Goal: Information Seeking & Learning: Learn about a topic

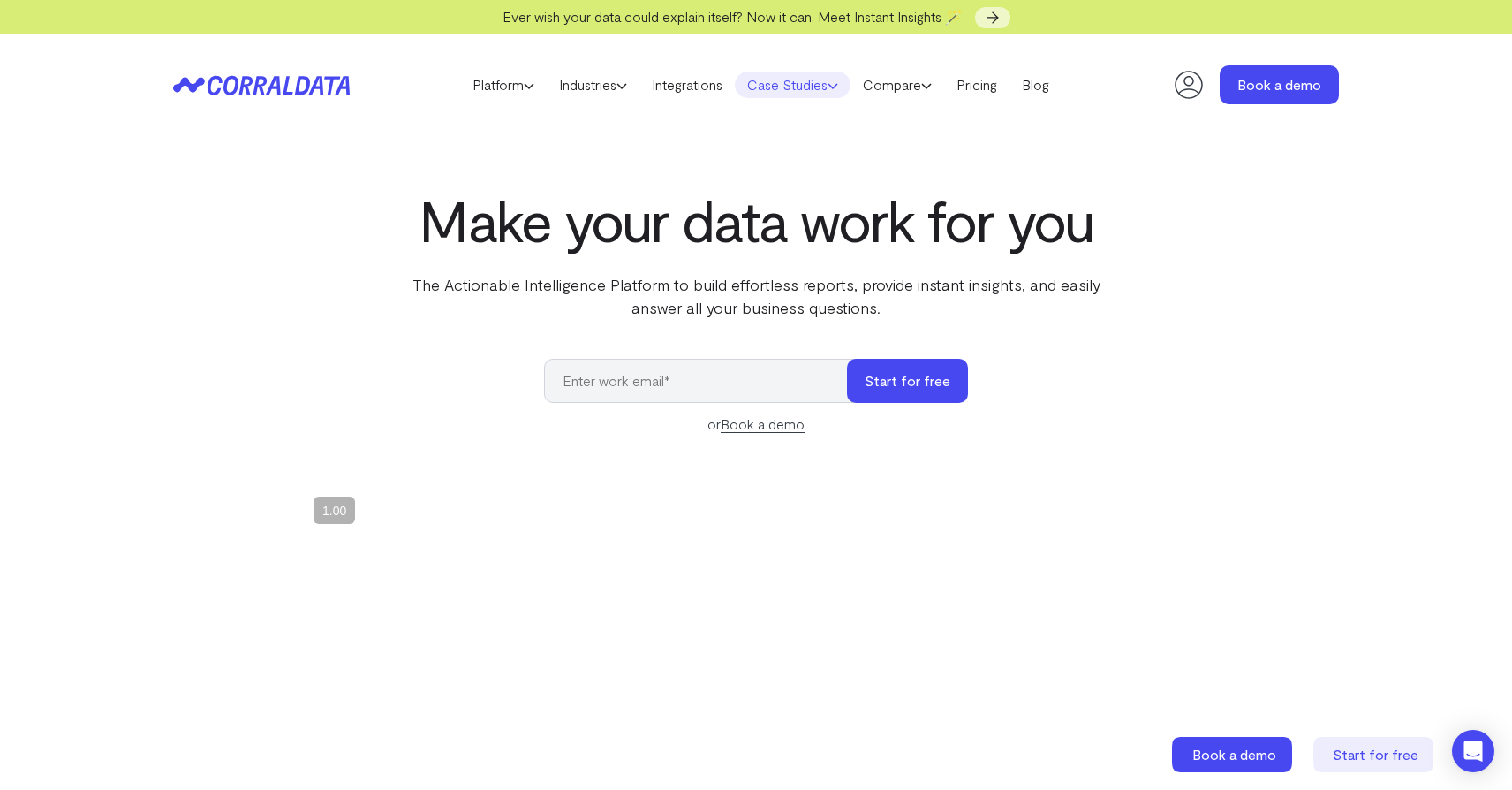
click at [838, 89] on icon at bounding box center [832, 86] width 11 height 11
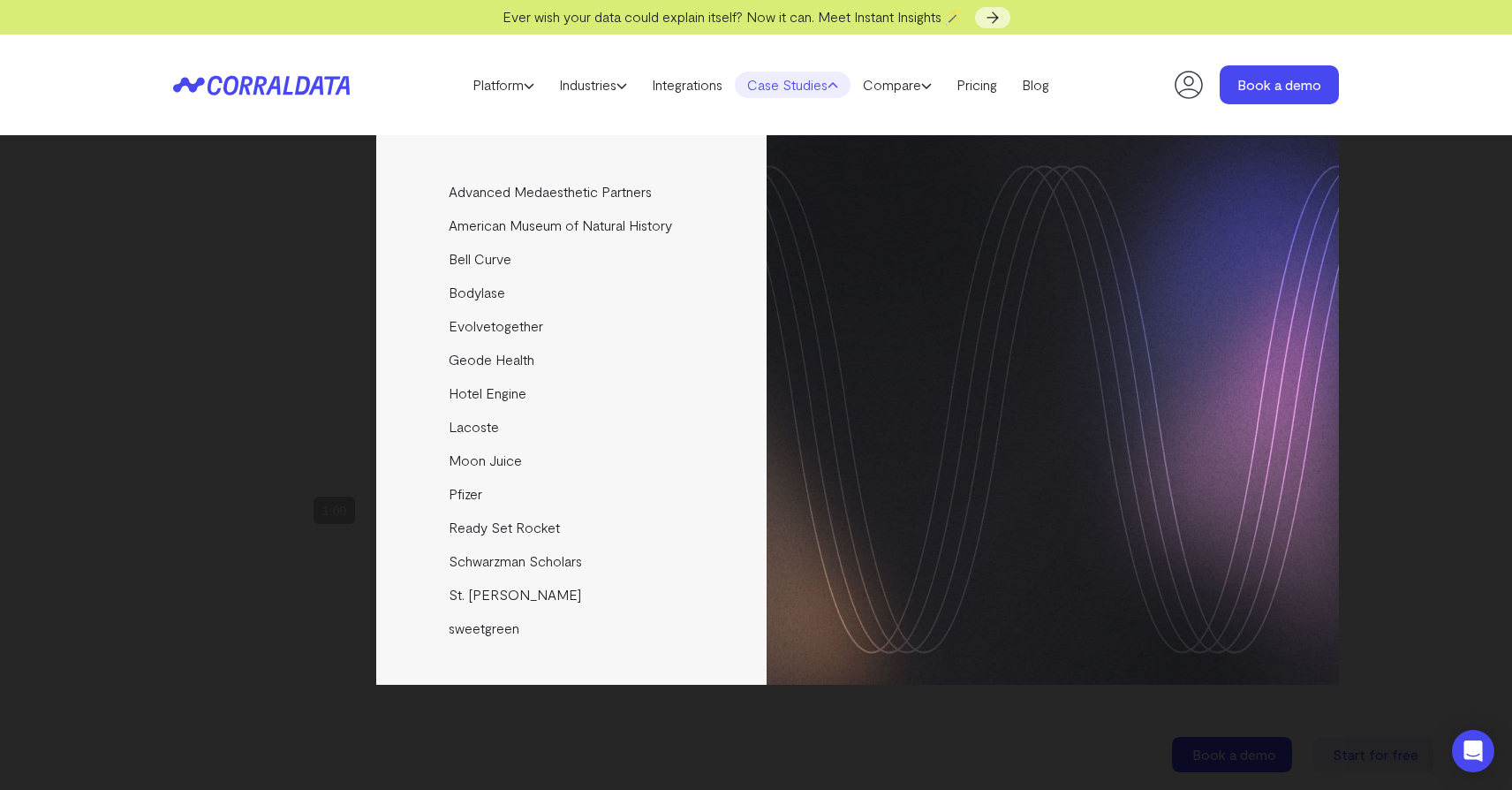
click at [838, 126] on header "Platform AI Reporting Use AI to effortlessly answer any business questions from…" at bounding box center [755, 85] width 1165 height 101
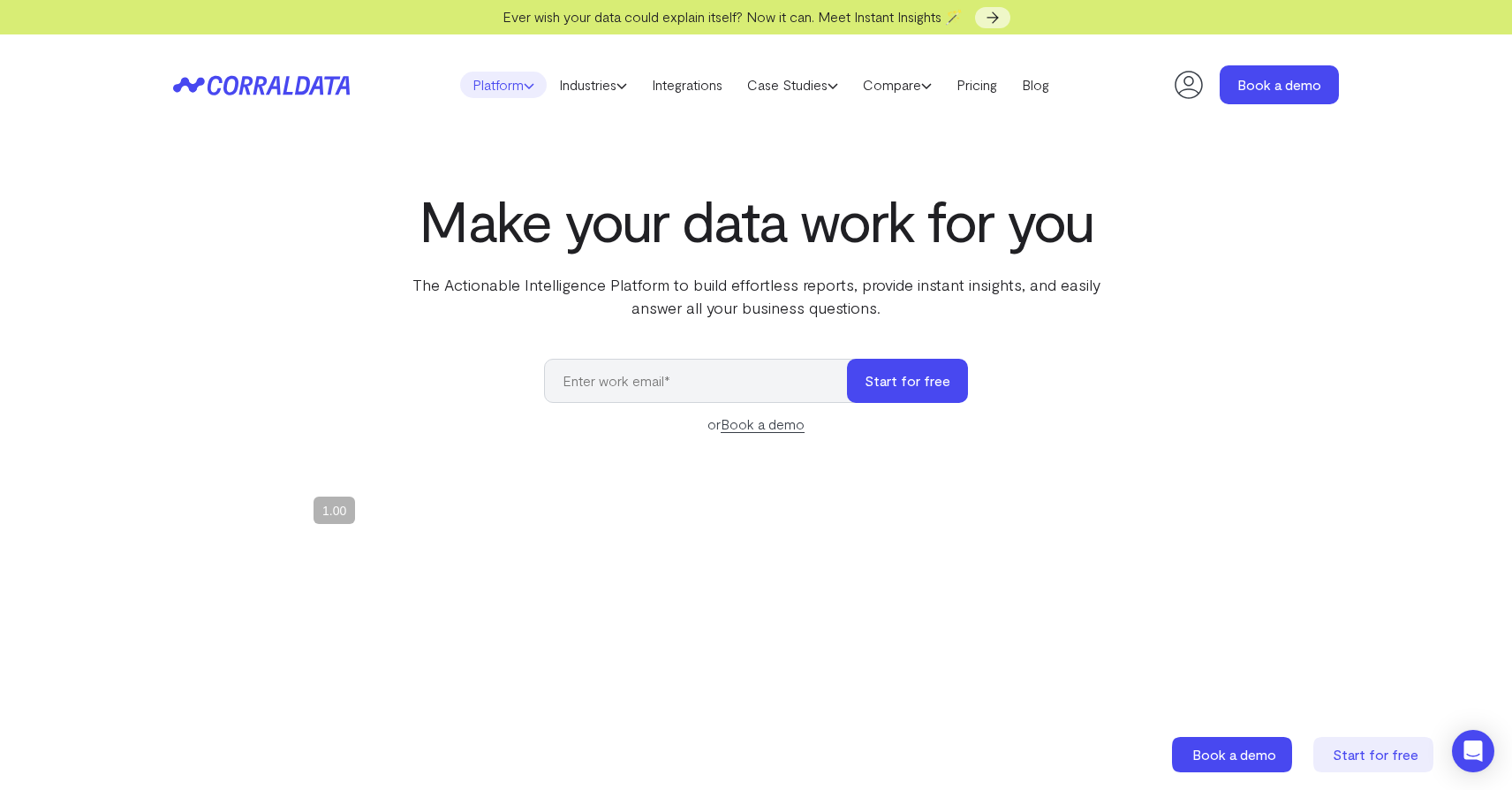
click at [524, 95] on link "Platform" at bounding box center [503, 85] width 86 height 27
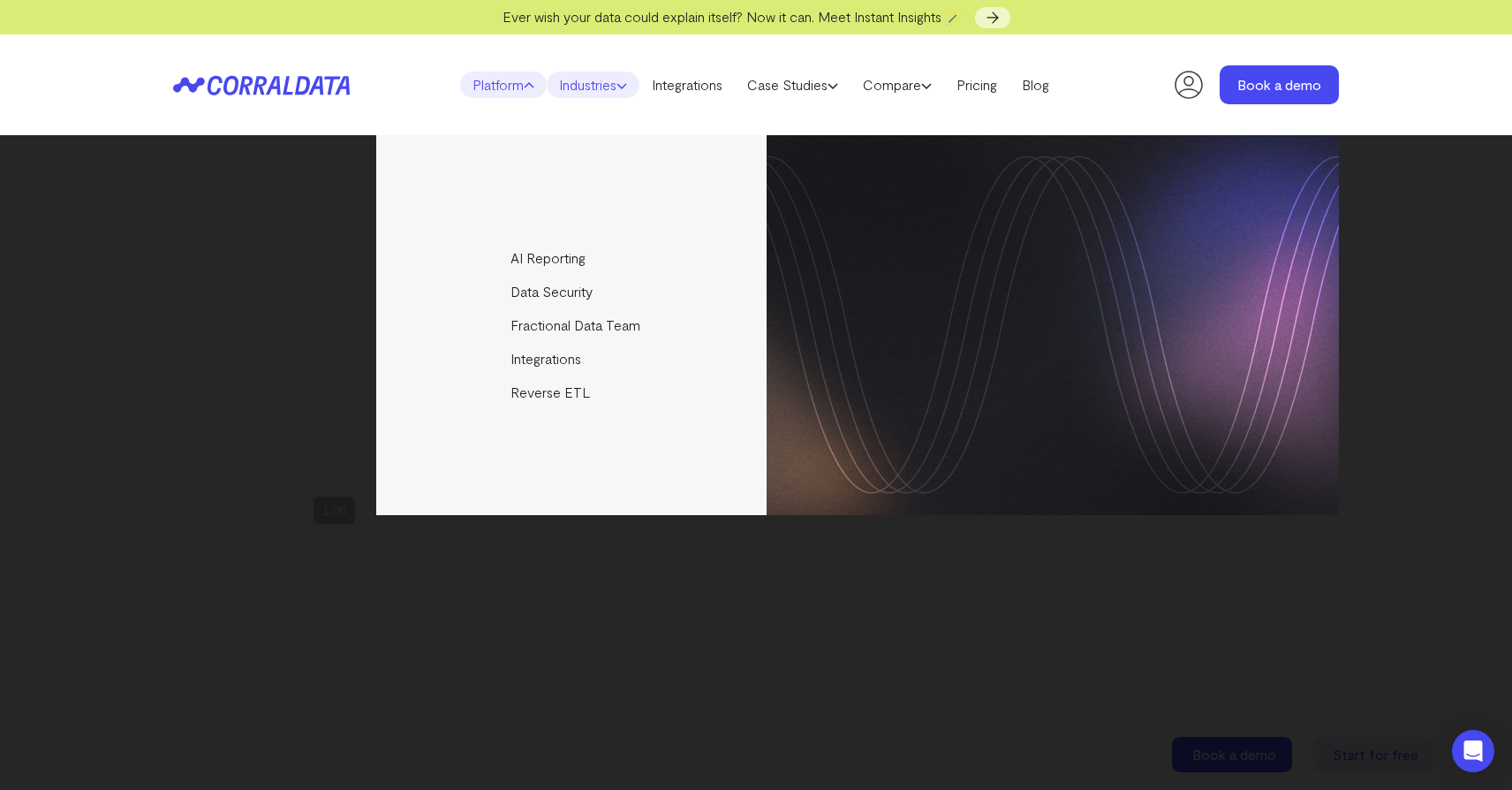
click at [627, 93] on link "Industries" at bounding box center [593, 85] width 93 height 27
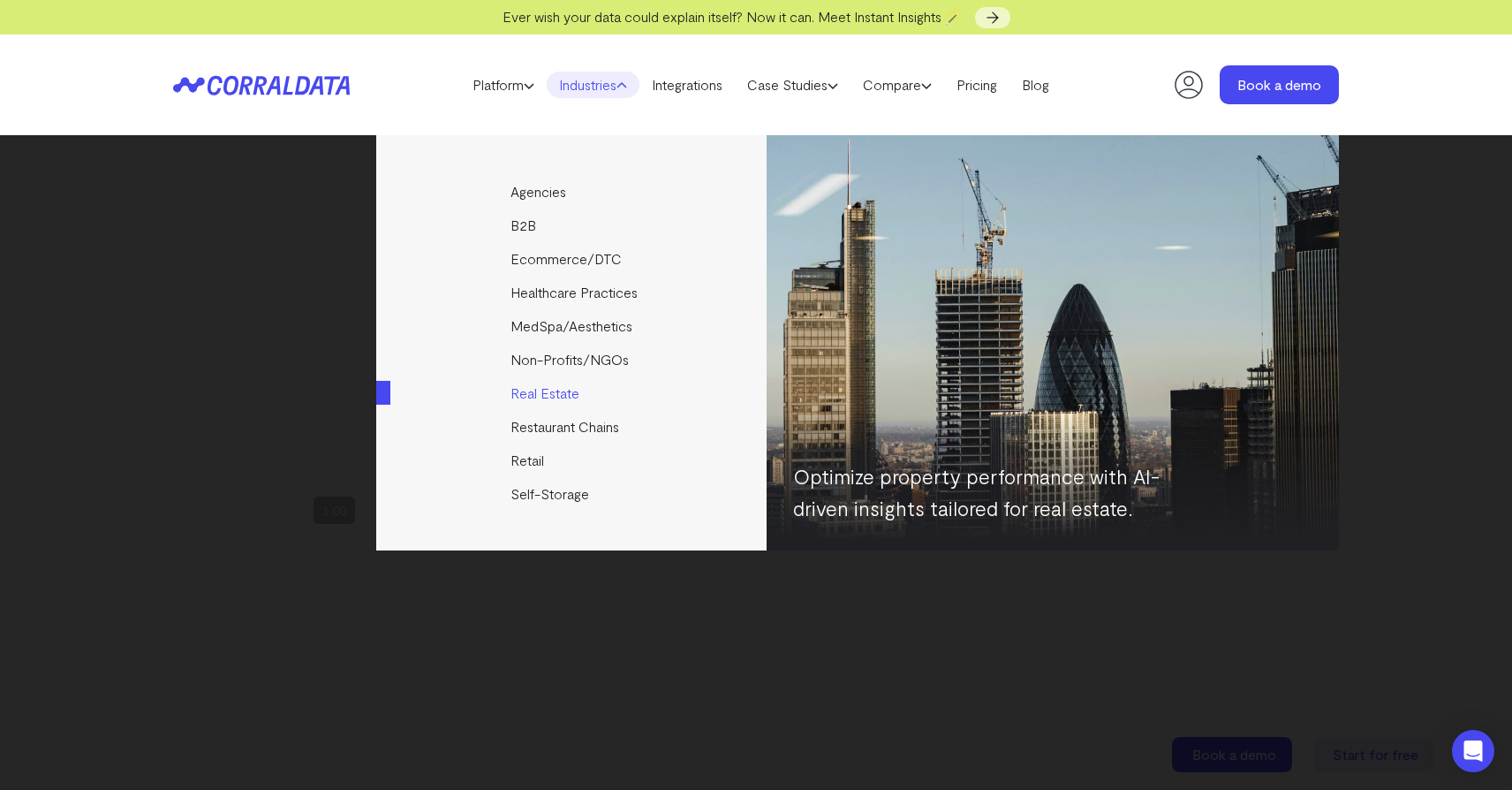
click at [545, 388] on link "Real Estate" at bounding box center [573, 393] width 393 height 34
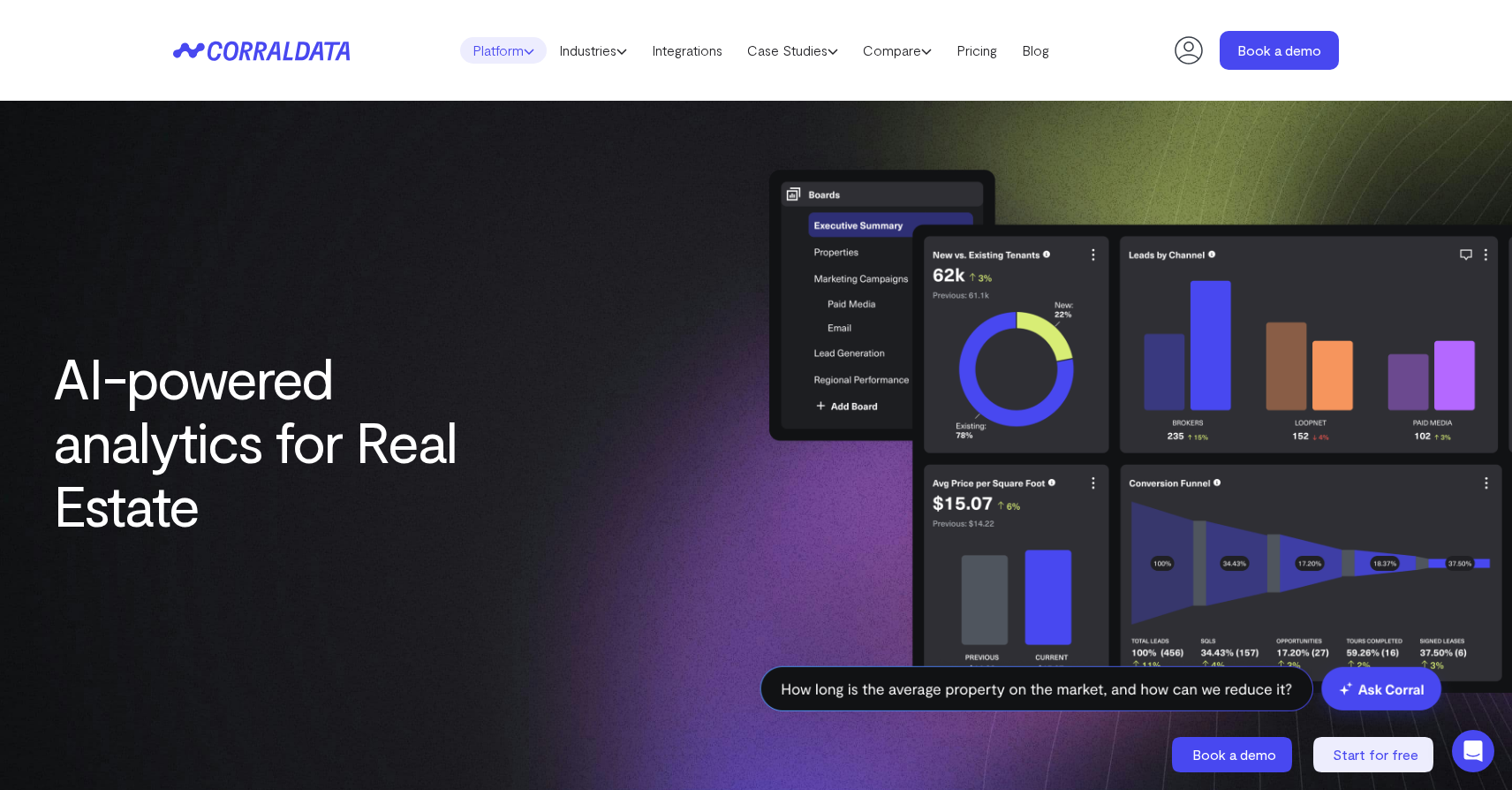
click at [524, 56] on icon at bounding box center [528, 51] width 11 height 11
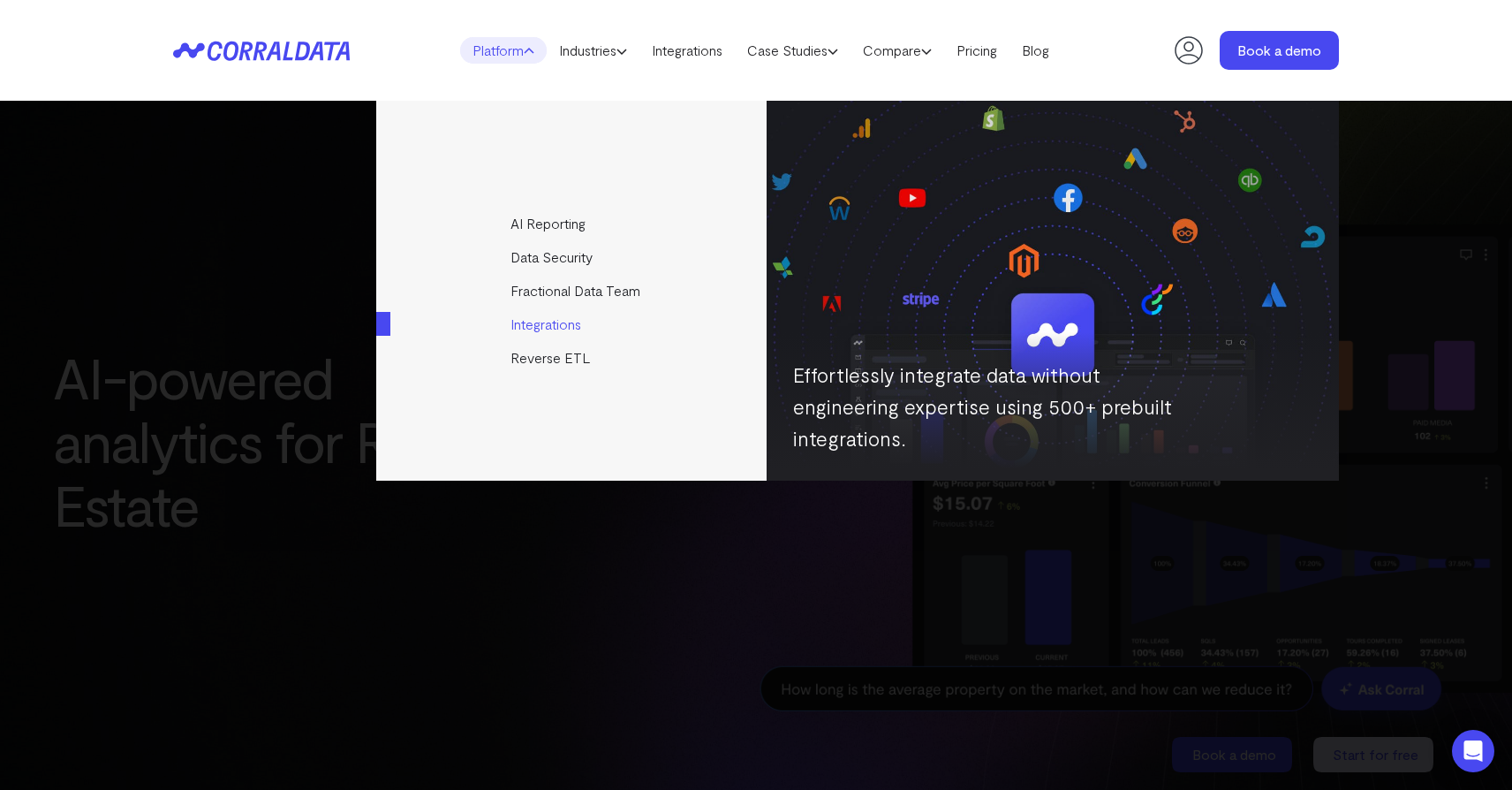
click at [551, 327] on link "Integrations" at bounding box center [573, 324] width 393 height 34
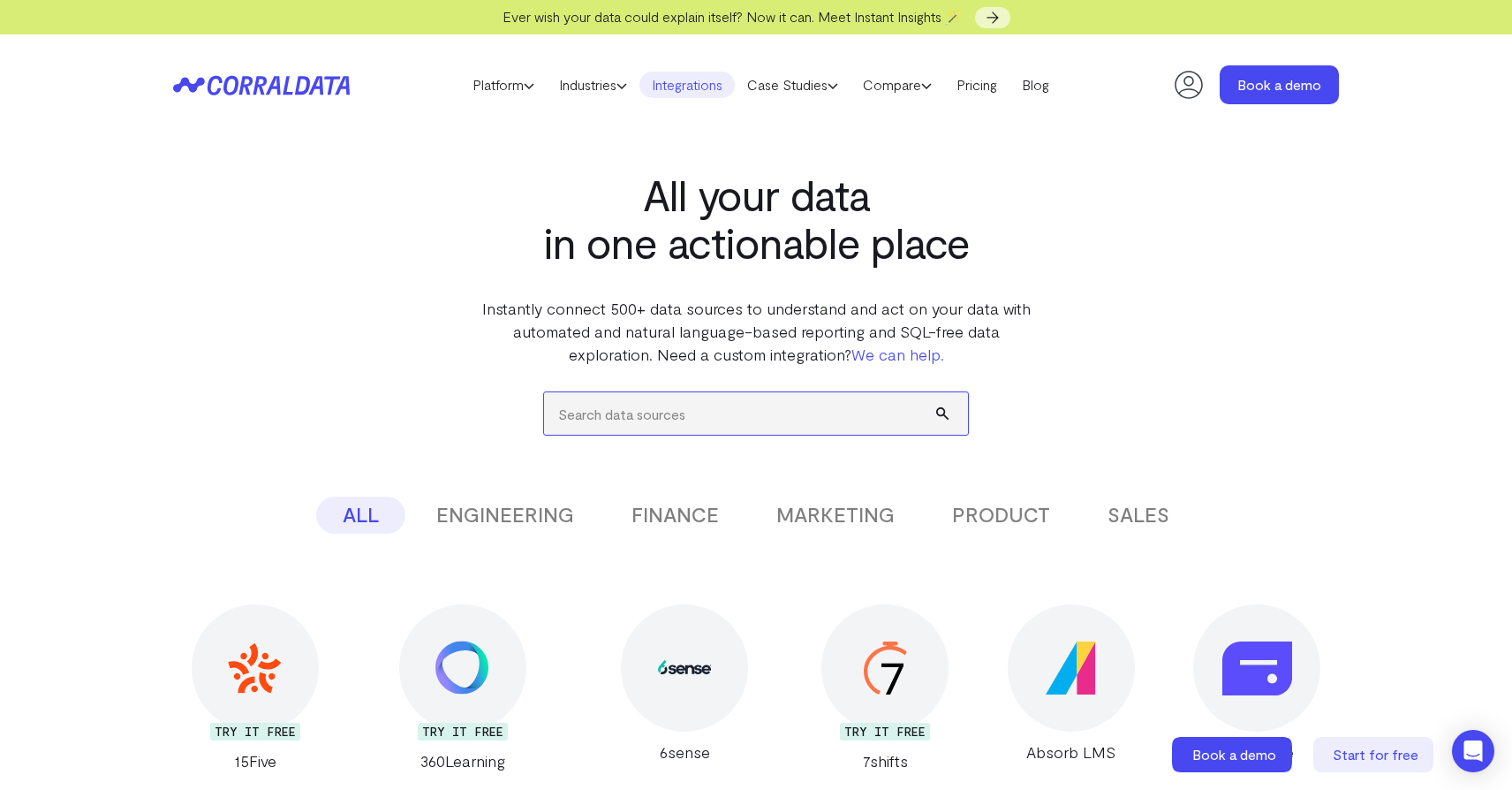
click at [627, 421] on input "search" at bounding box center [755, 413] width 424 height 42
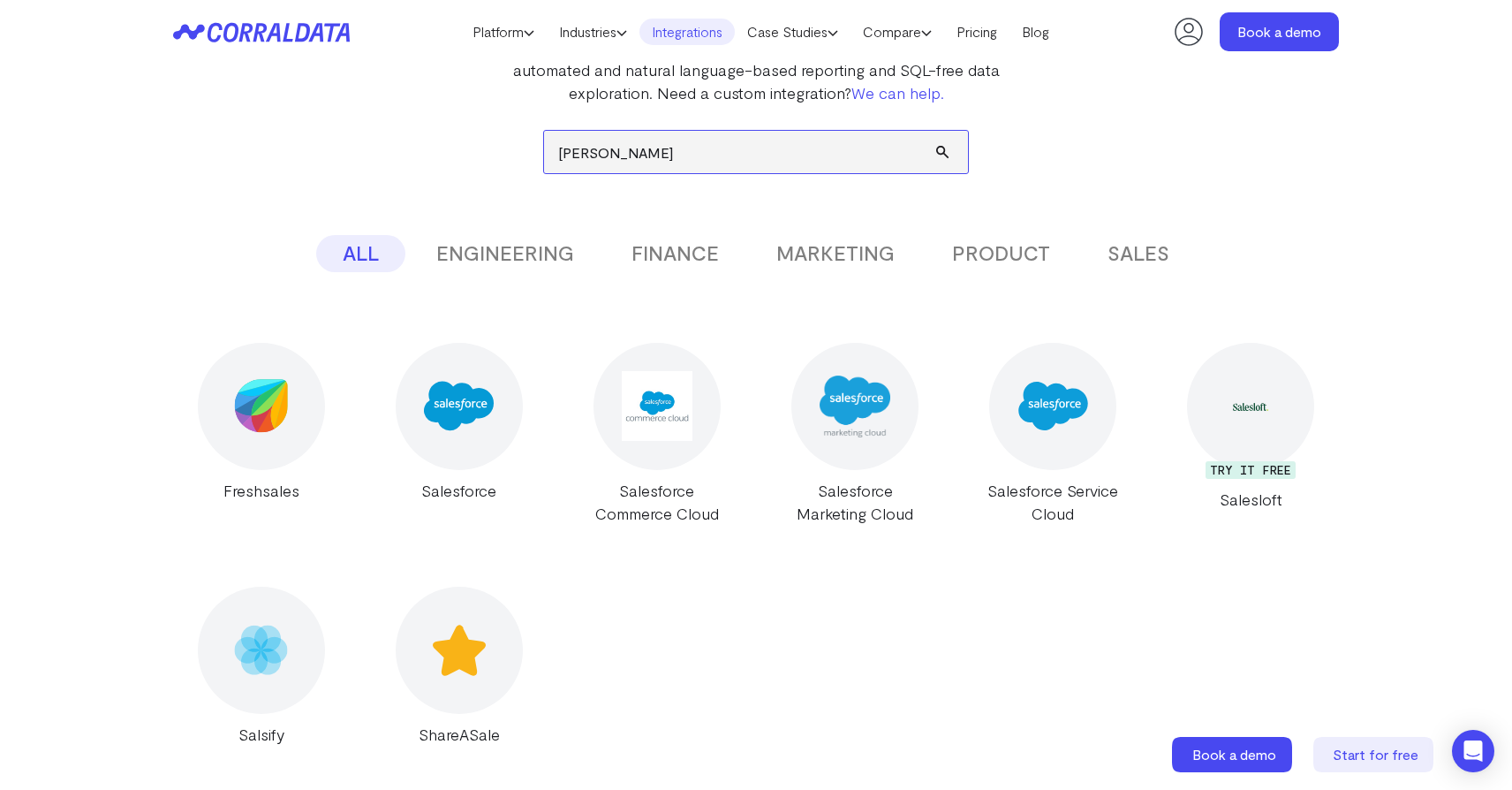
scroll to position [226, 0]
type input "sal"
click at [473, 423] on img at bounding box center [458, 404] width 70 height 70
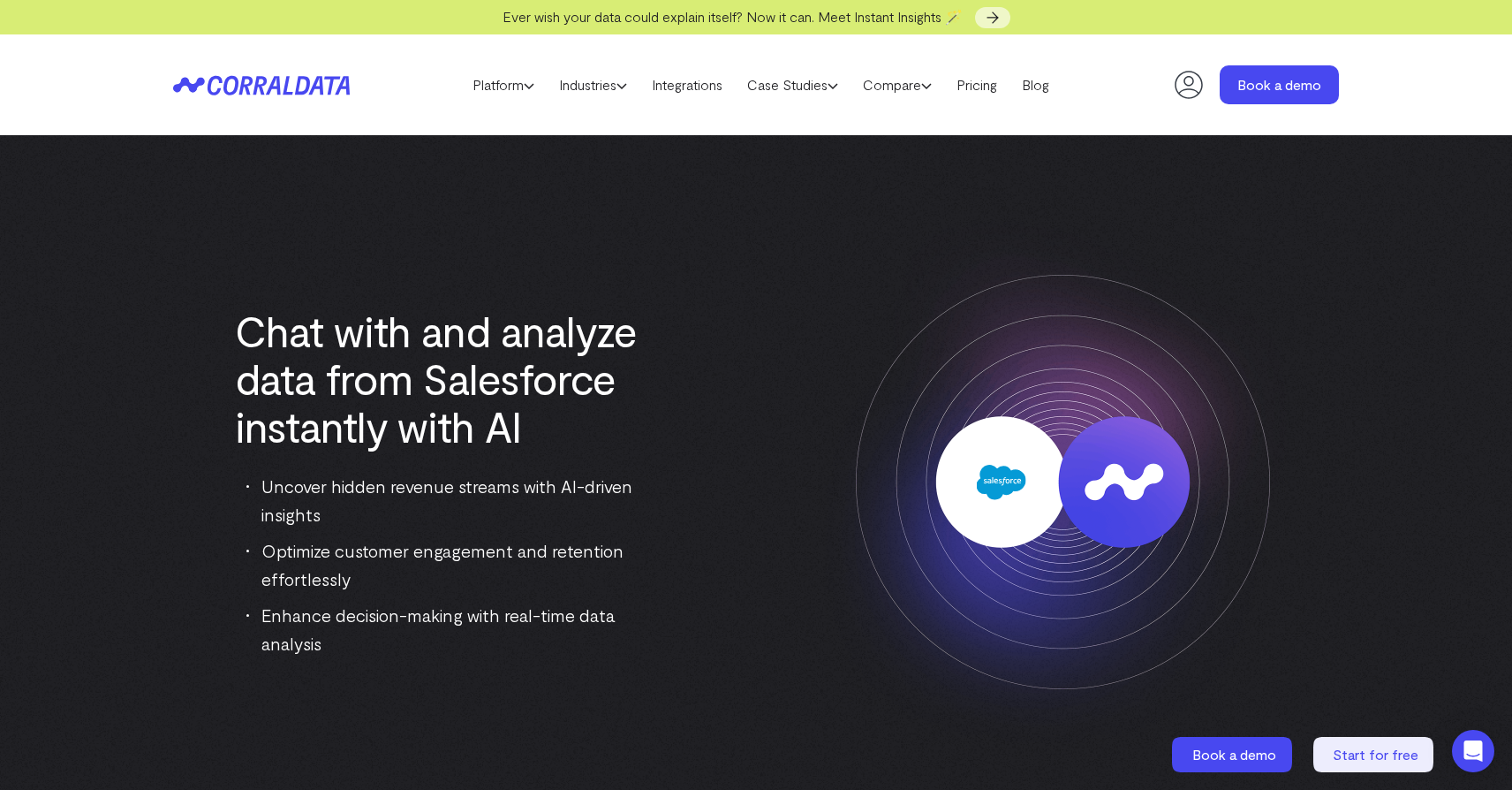
click at [718, 261] on div "Chat with and analyze data from Salesforce instantly with AI Uncover hidden rev…" at bounding box center [755, 481] width 1165 height 552
click at [990, 90] on link "Pricing" at bounding box center [977, 85] width 65 height 27
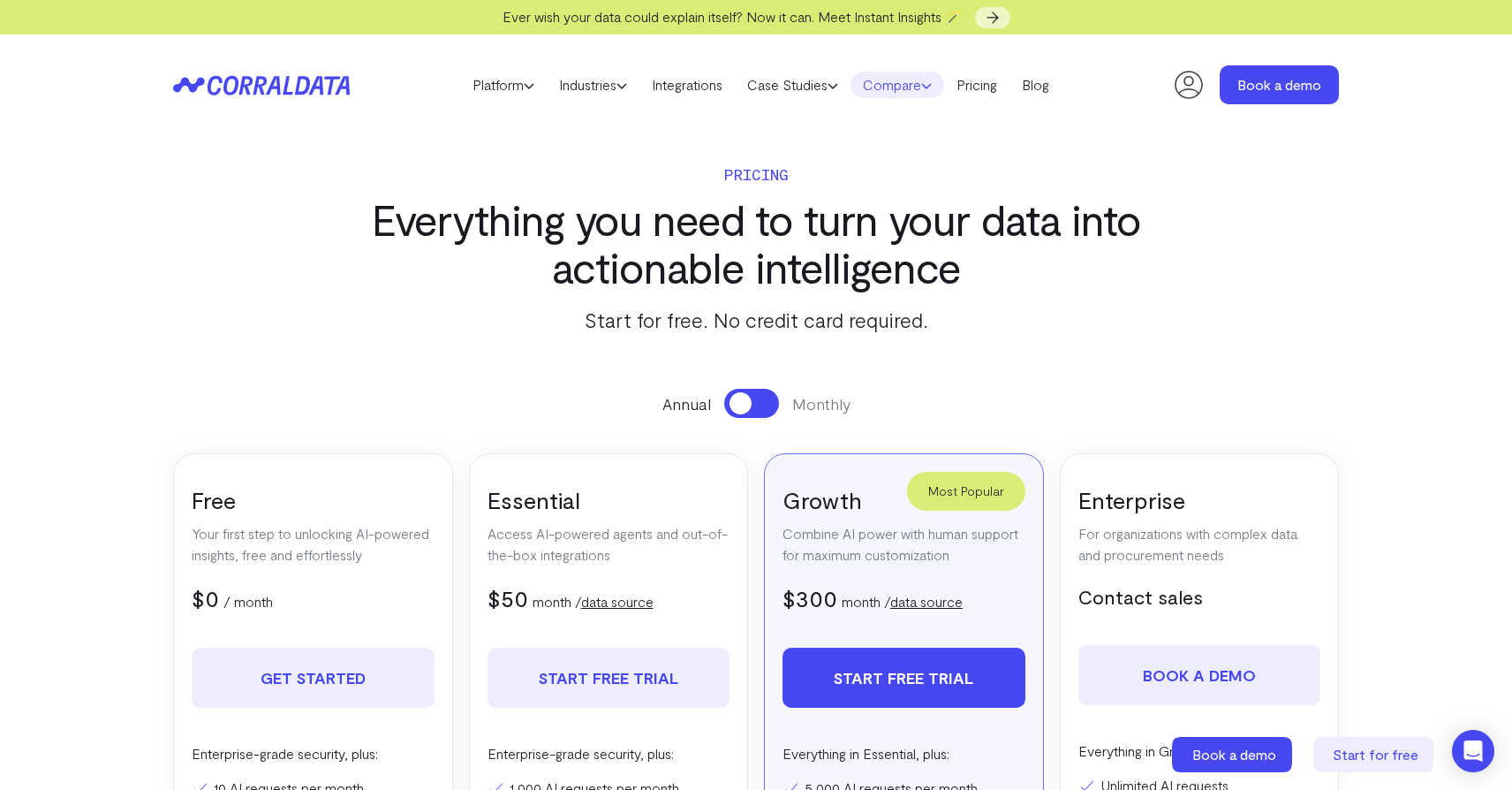
click at [905, 92] on link "Compare" at bounding box center [896, 85] width 93 height 27
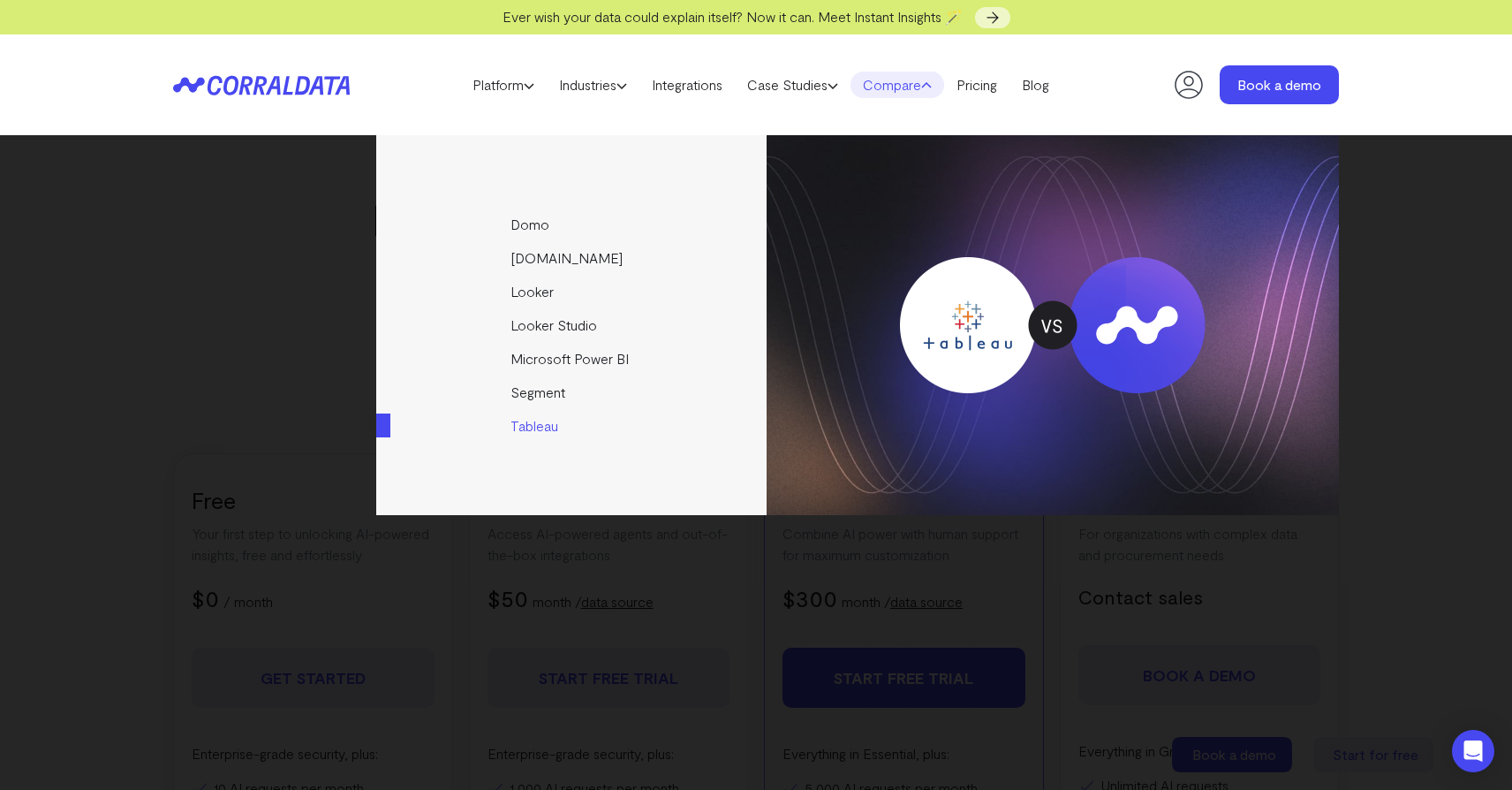
click at [799, 169] on img at bounding box center [1053, 325] width 573 height 380
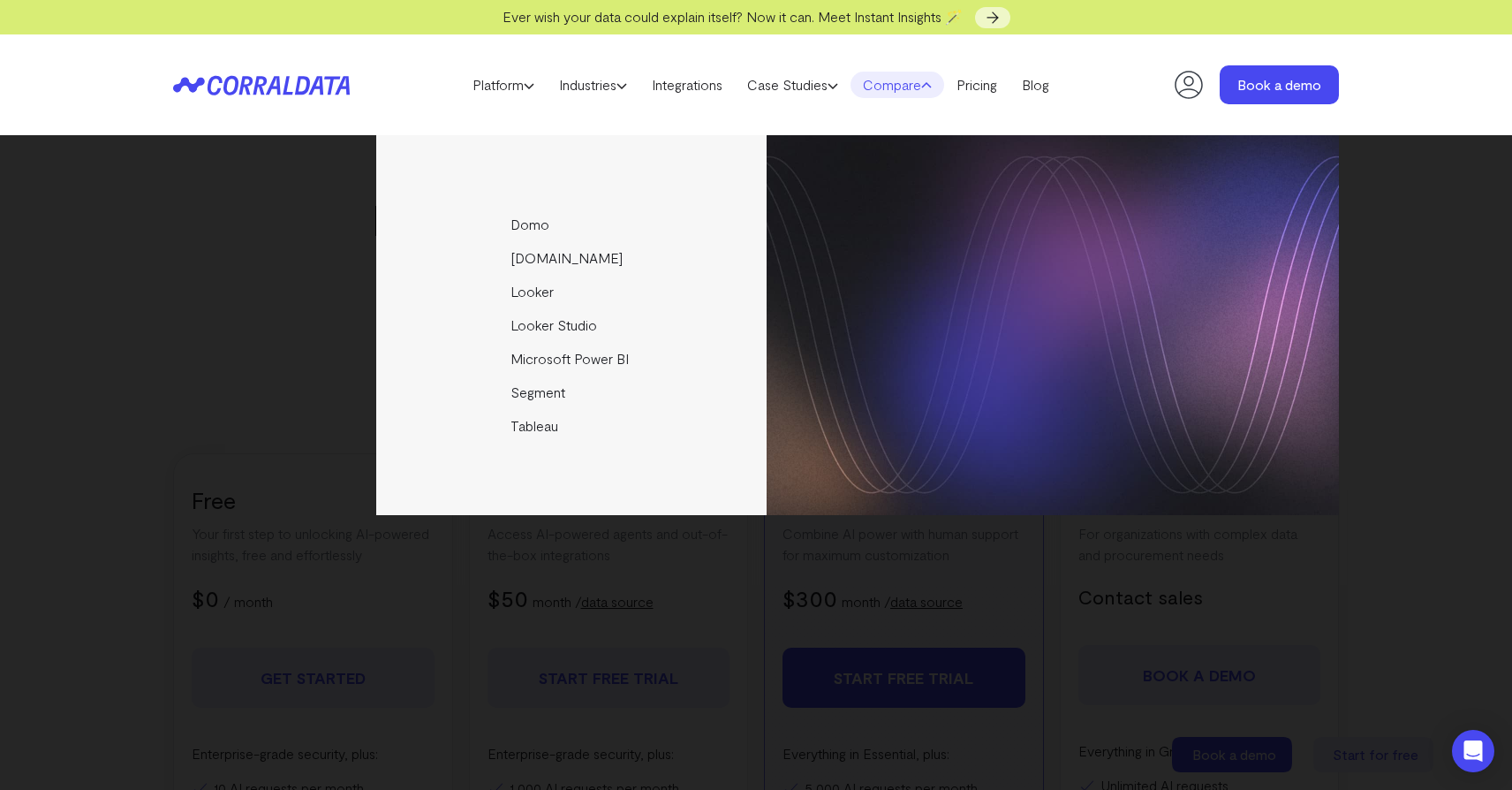
click at [800, 127] on header "Platform AI Reporting Use AI to effortlessly answer any business questions from…" at bounding box center [755, 85] width 1165 height 101
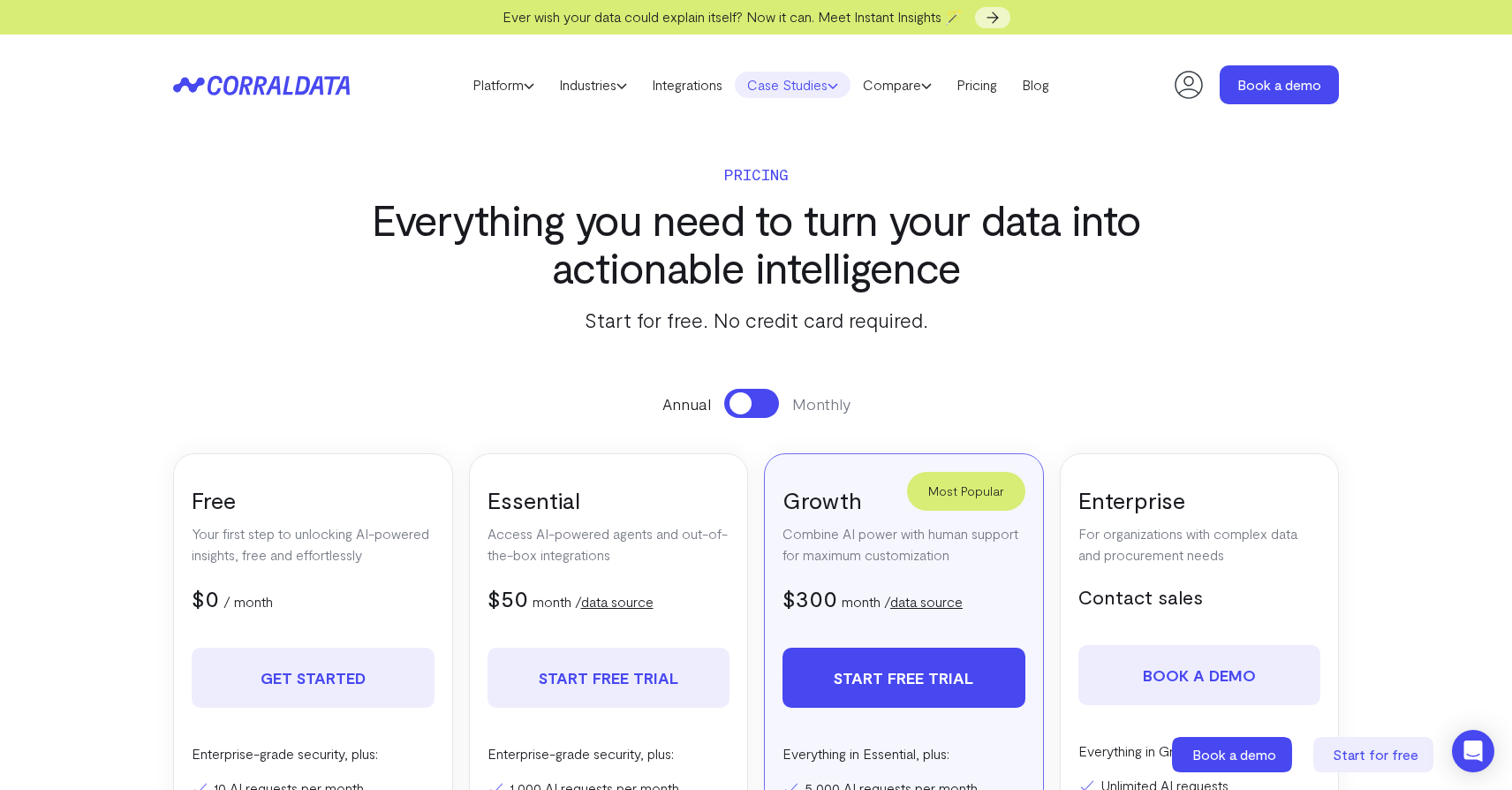
click at [834, 85] on icon at bounding box center [832, 86] width 11 height 11
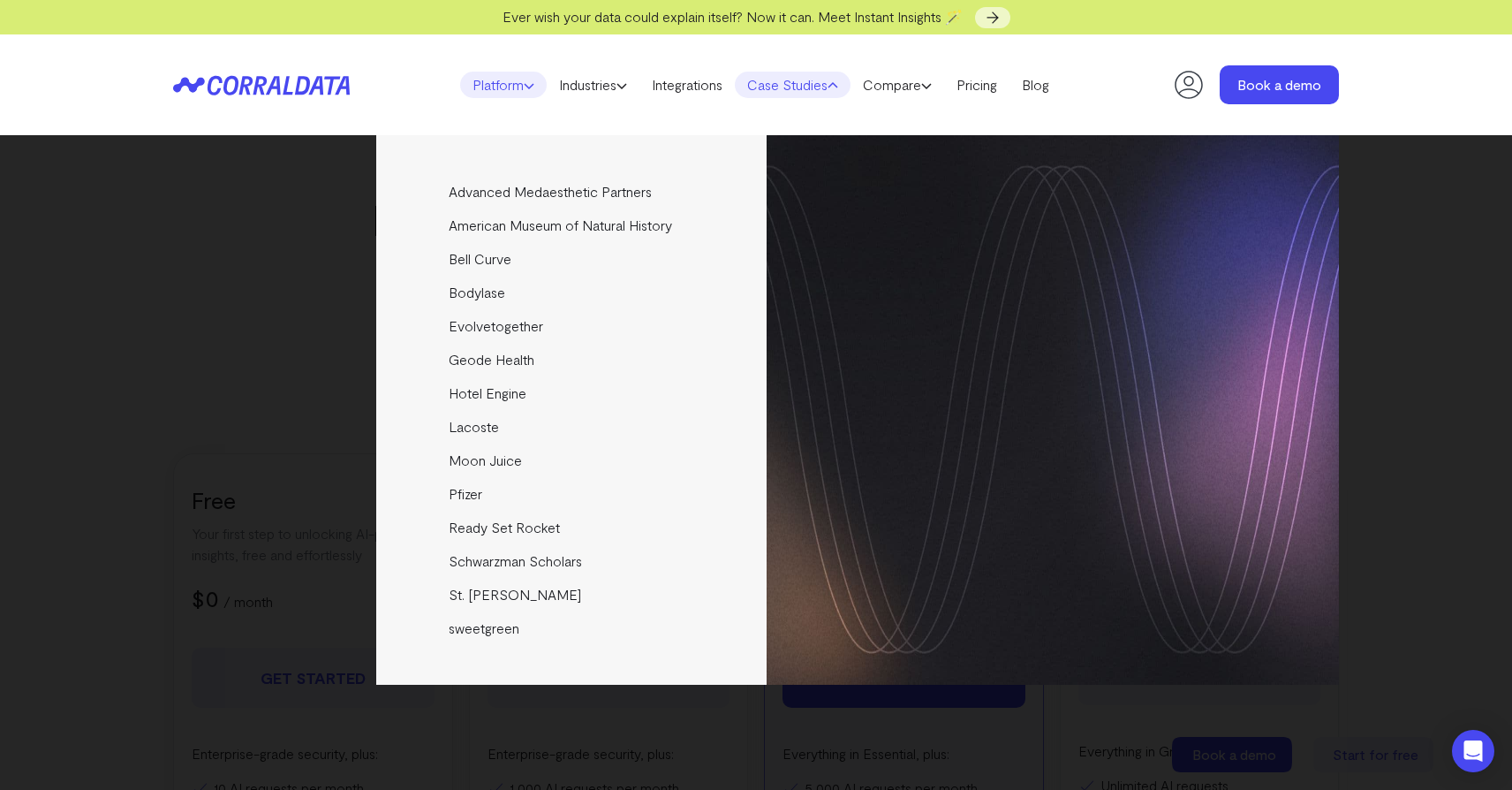
click at [520, 91] on link "Platform" at bounding box center [503, 85] width 86 height 27
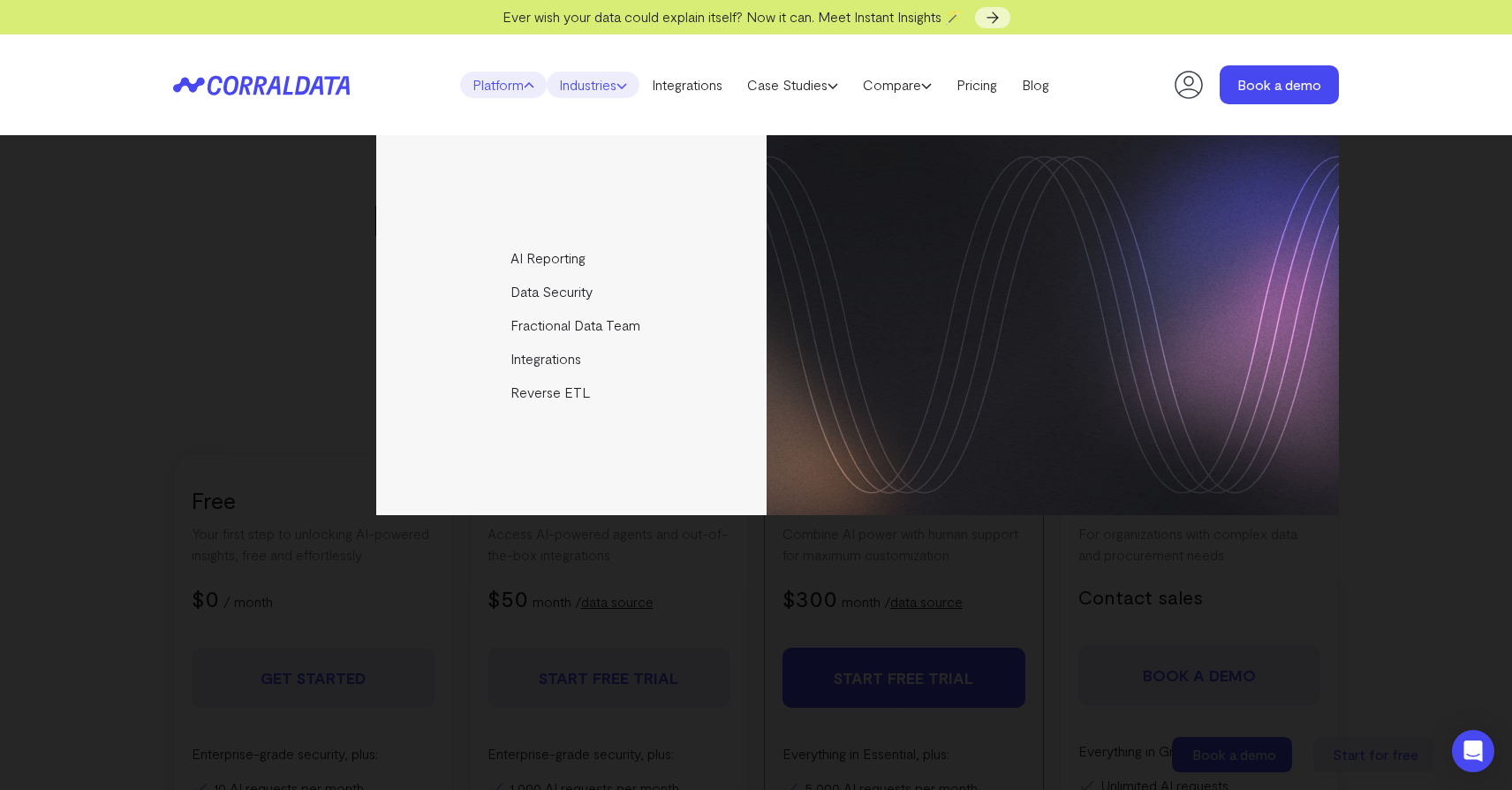
click at [596, 87] on link "Industries" at bounding box center [593, 85] width 93 height 27
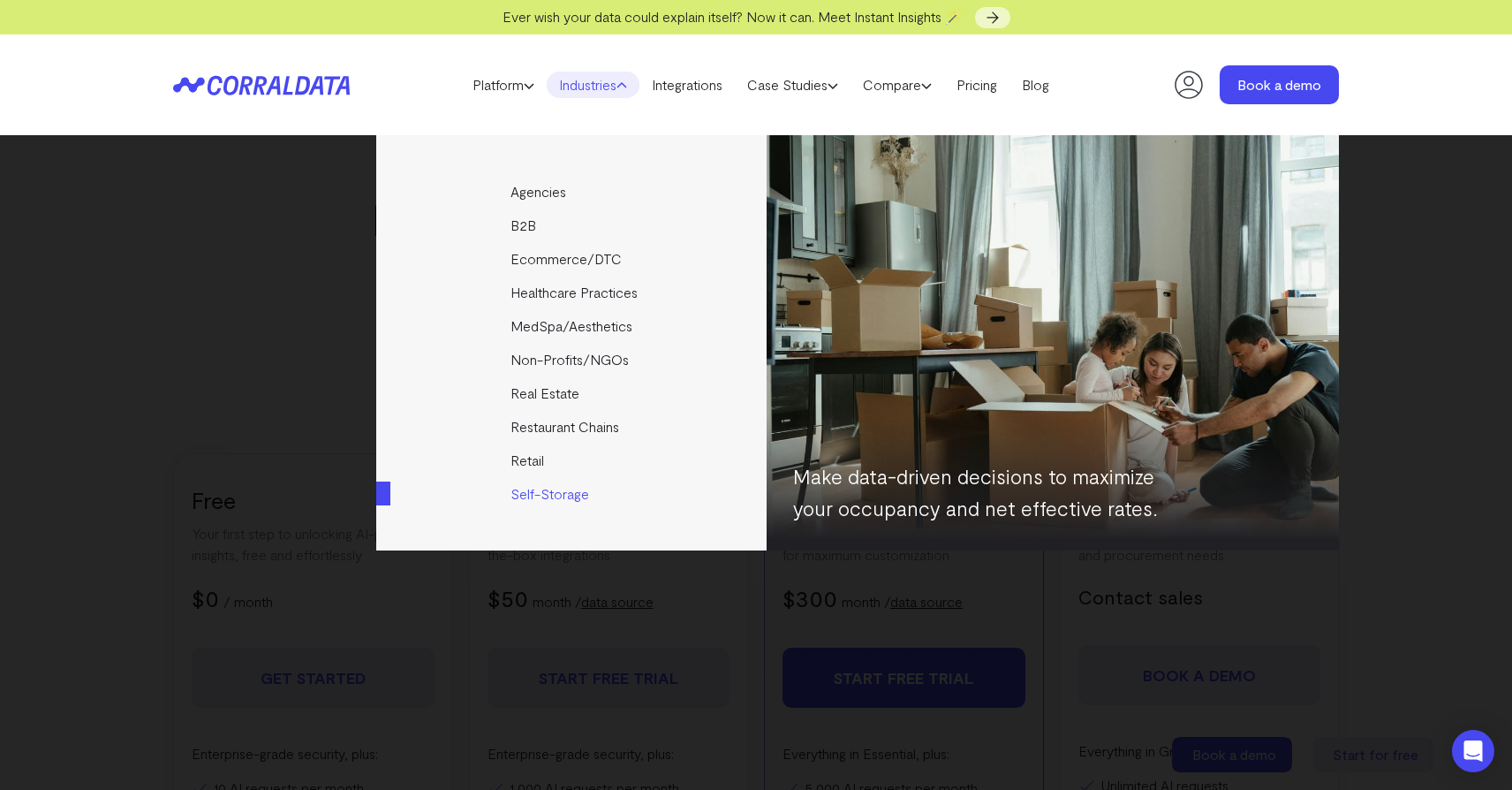
click at [557, 497] on link "Self-Storage" at bounding box center [573, 493] width 393 height 34
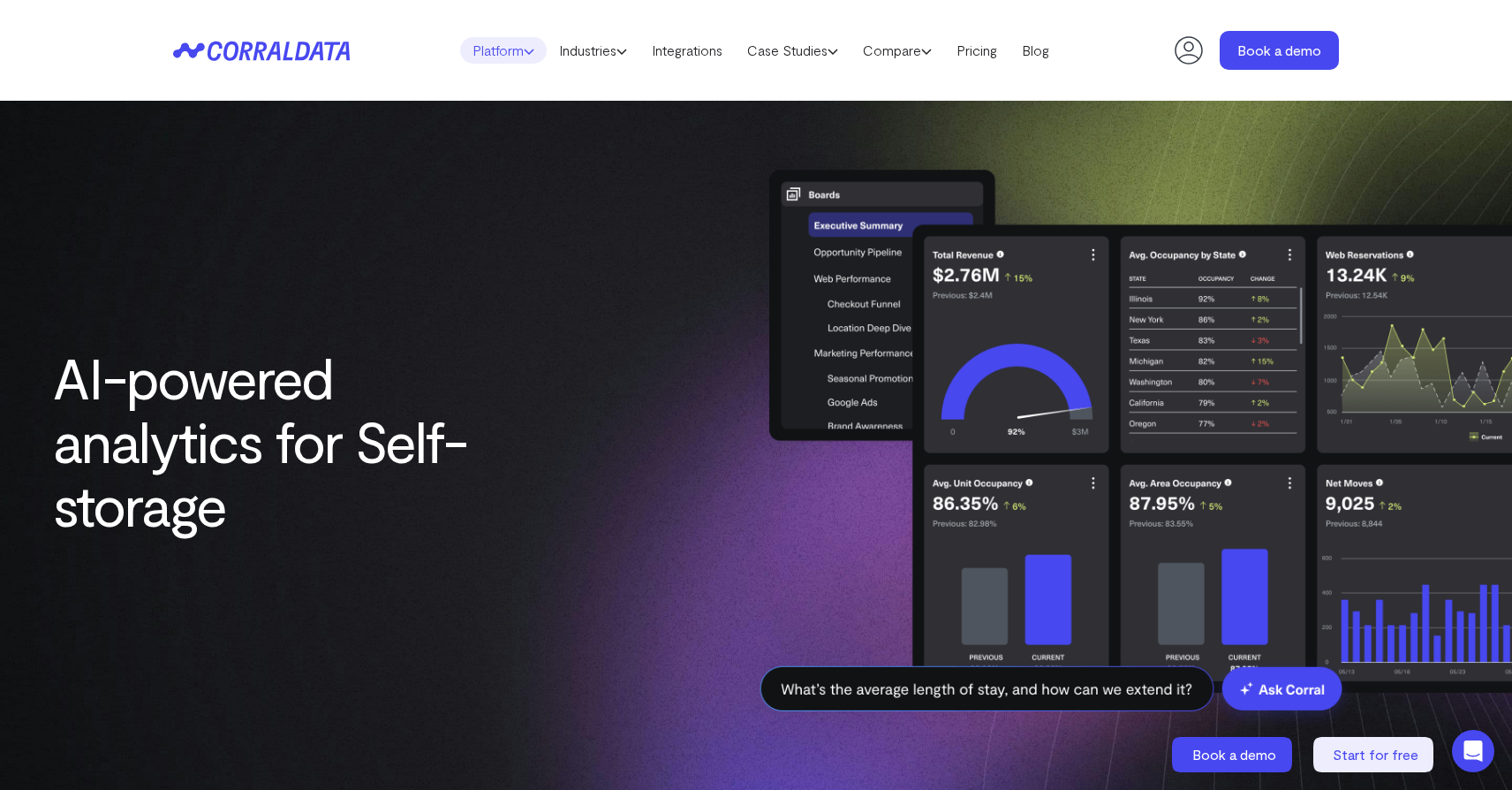
click at [526, 55] on icon at bounding box center [528, 51] width 11 height 11
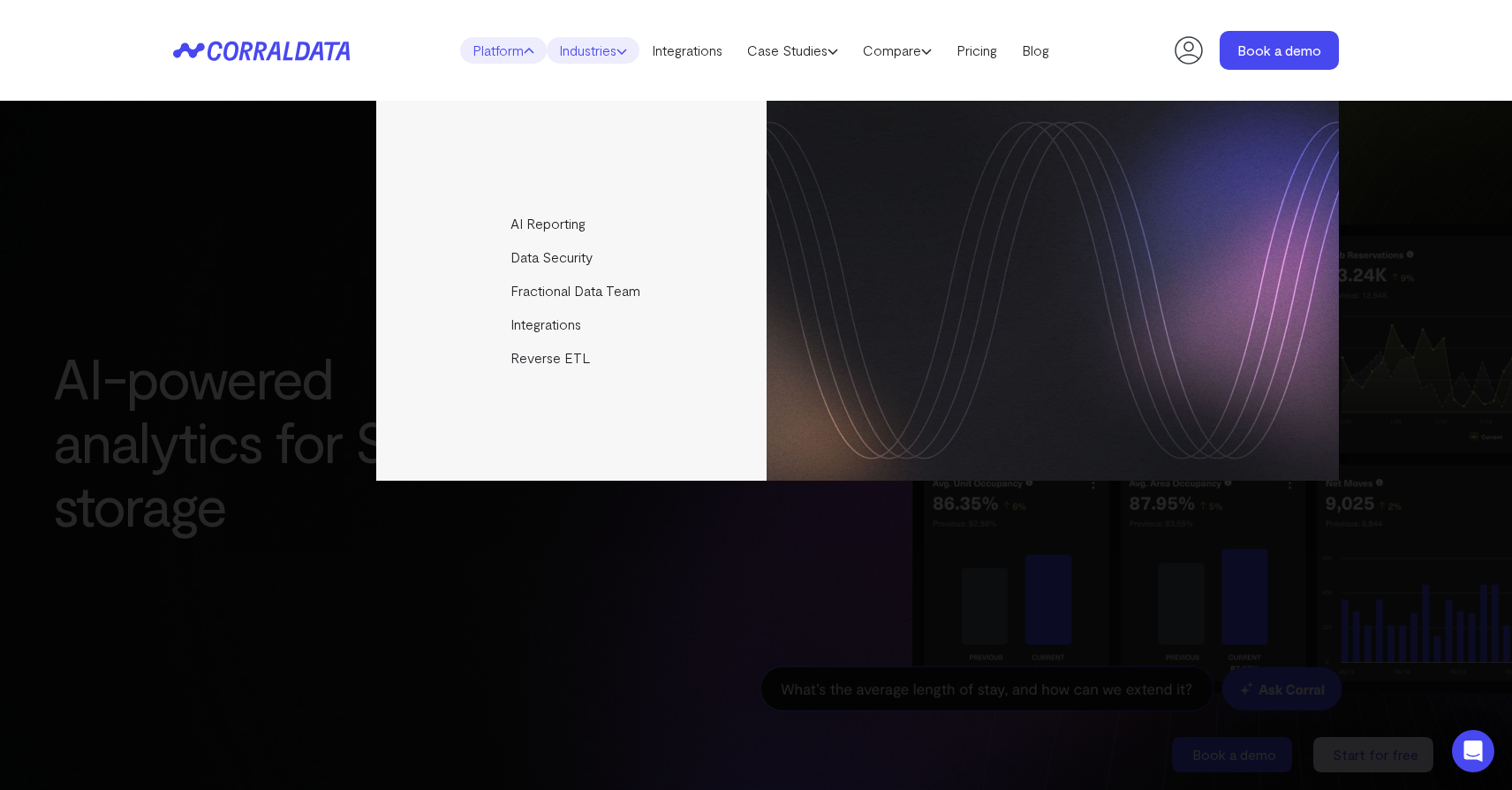
click at [597, 61] on link "Industries" at bounding box center [593, 51] width 93 height 27
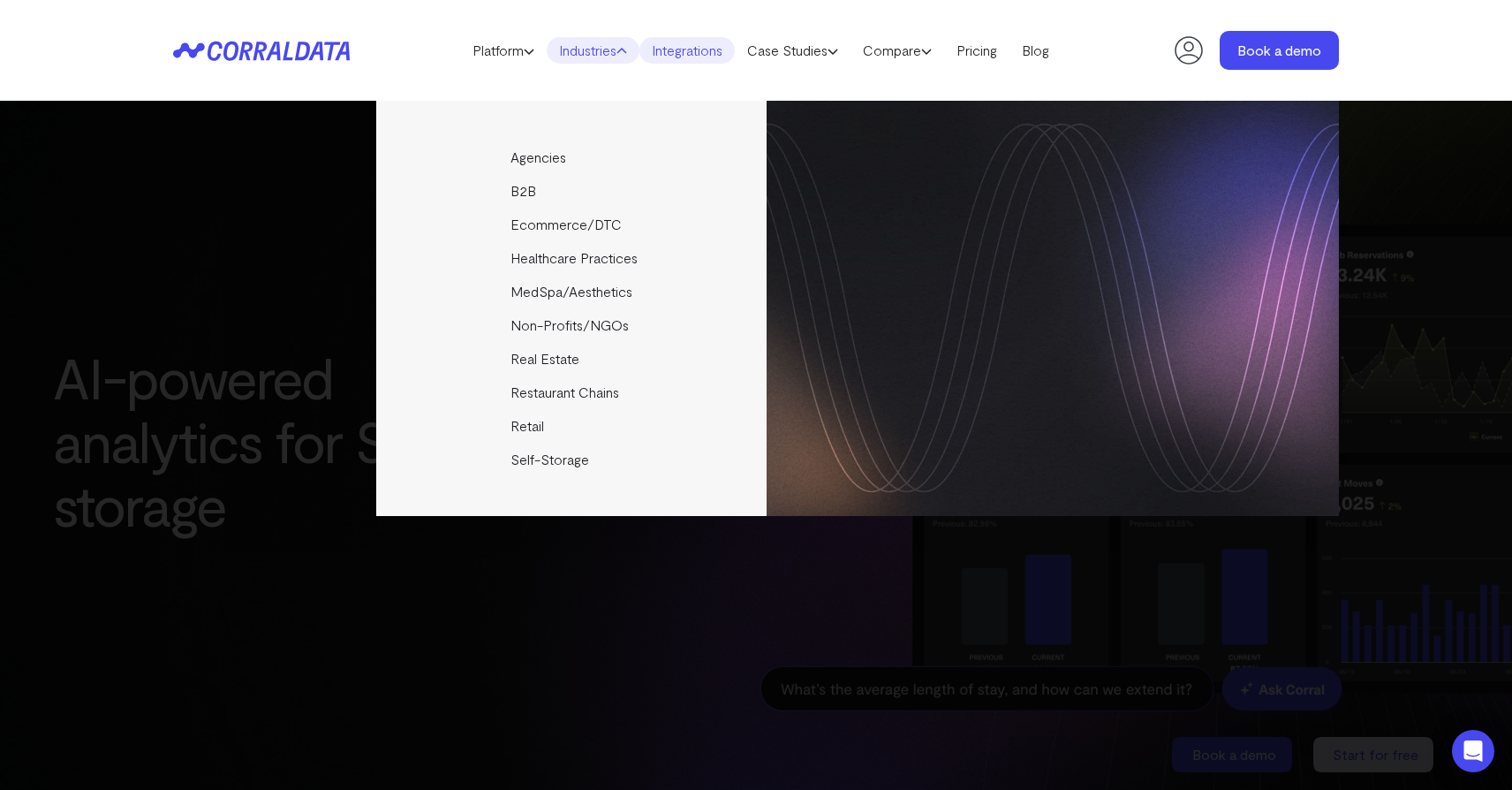
click at [696, 56] on link "Integrations" at bounding box center [686, 51] width 95 height 27
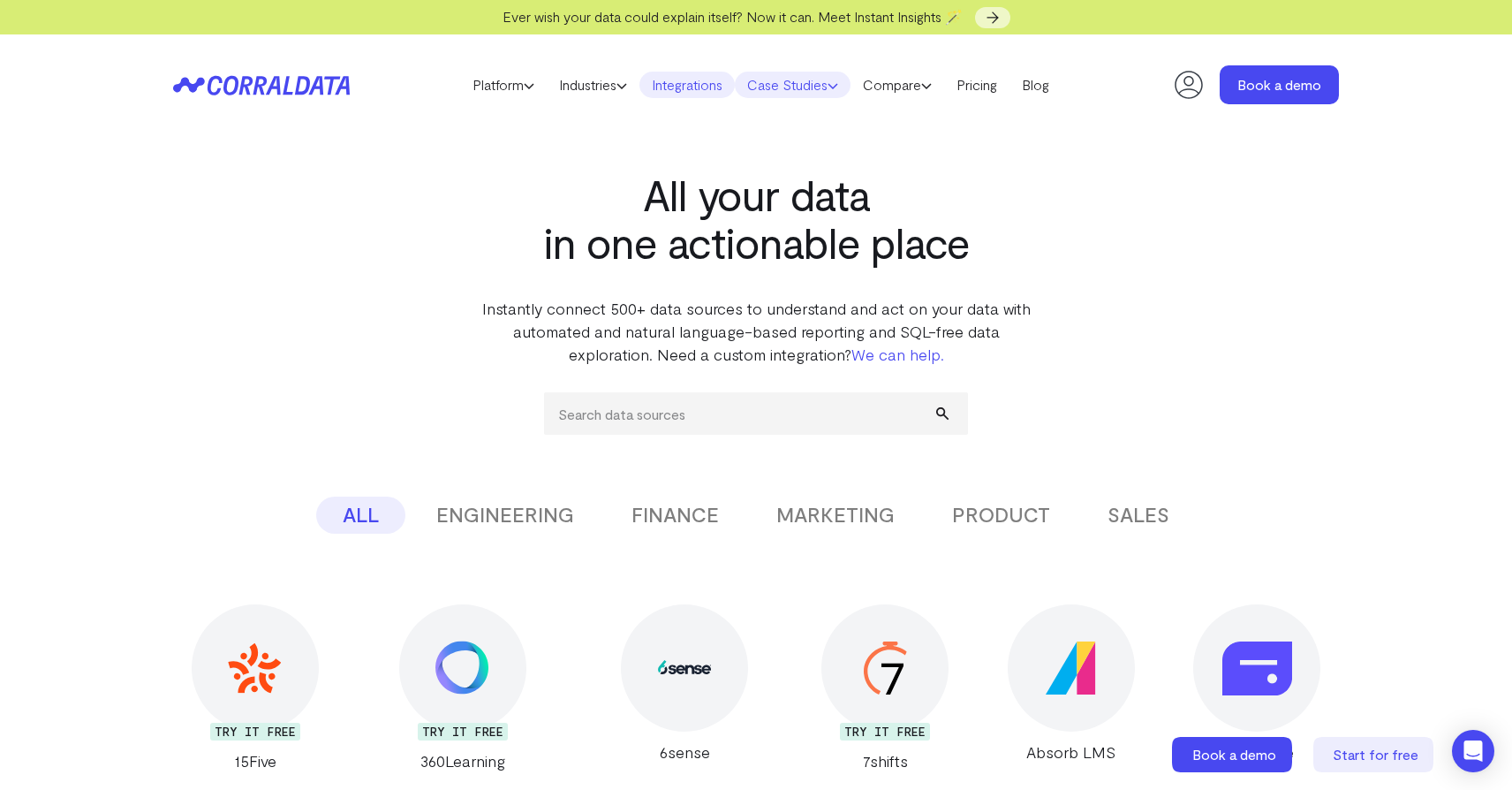
click at [798, 86] on link "Case Studies" at bounding box center [793, 85] width 115 height 27
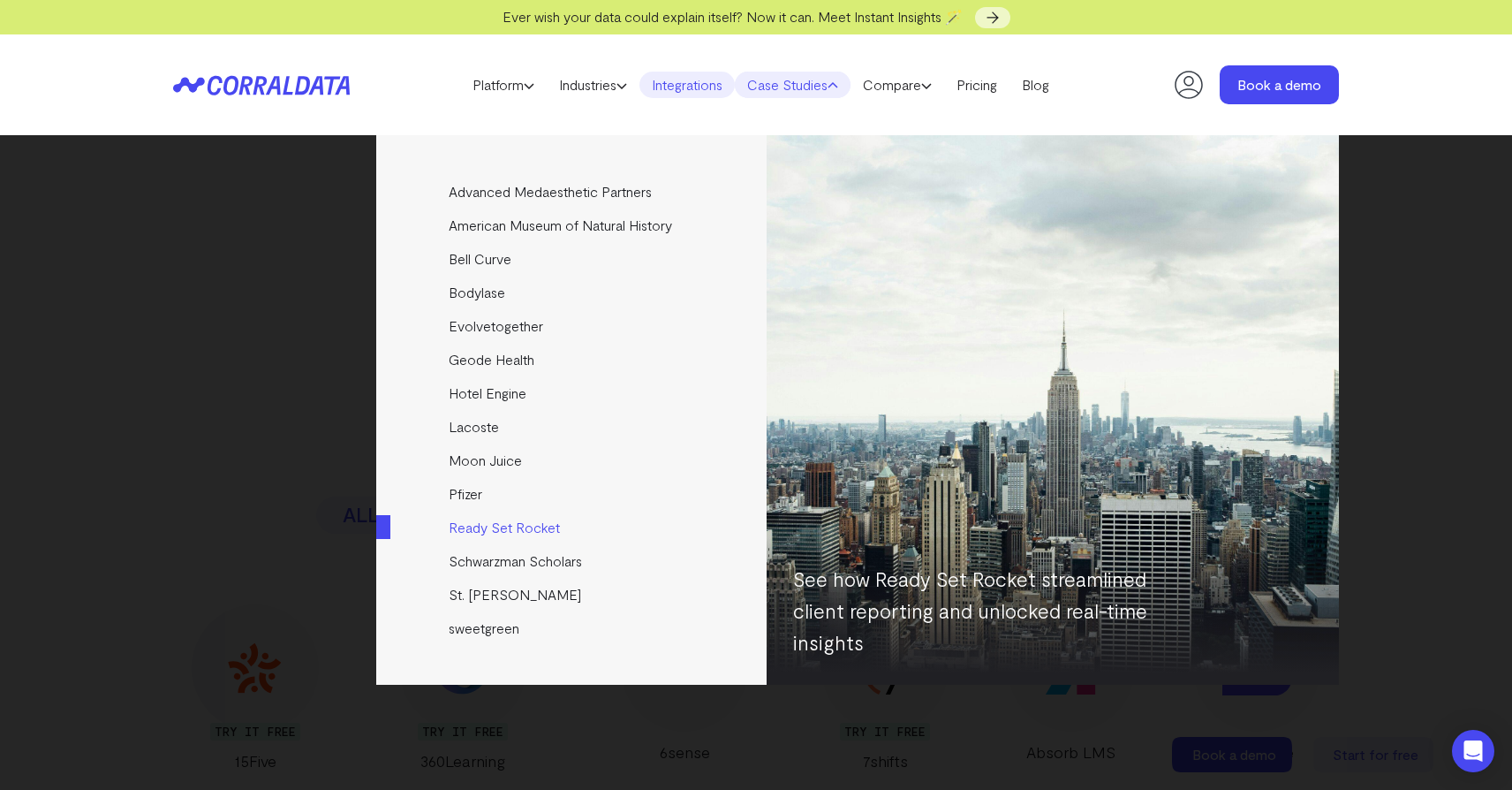
click at [506, 530] on link "Ready Set Rocket" at bounding box center [573, 527] width 393 height 34
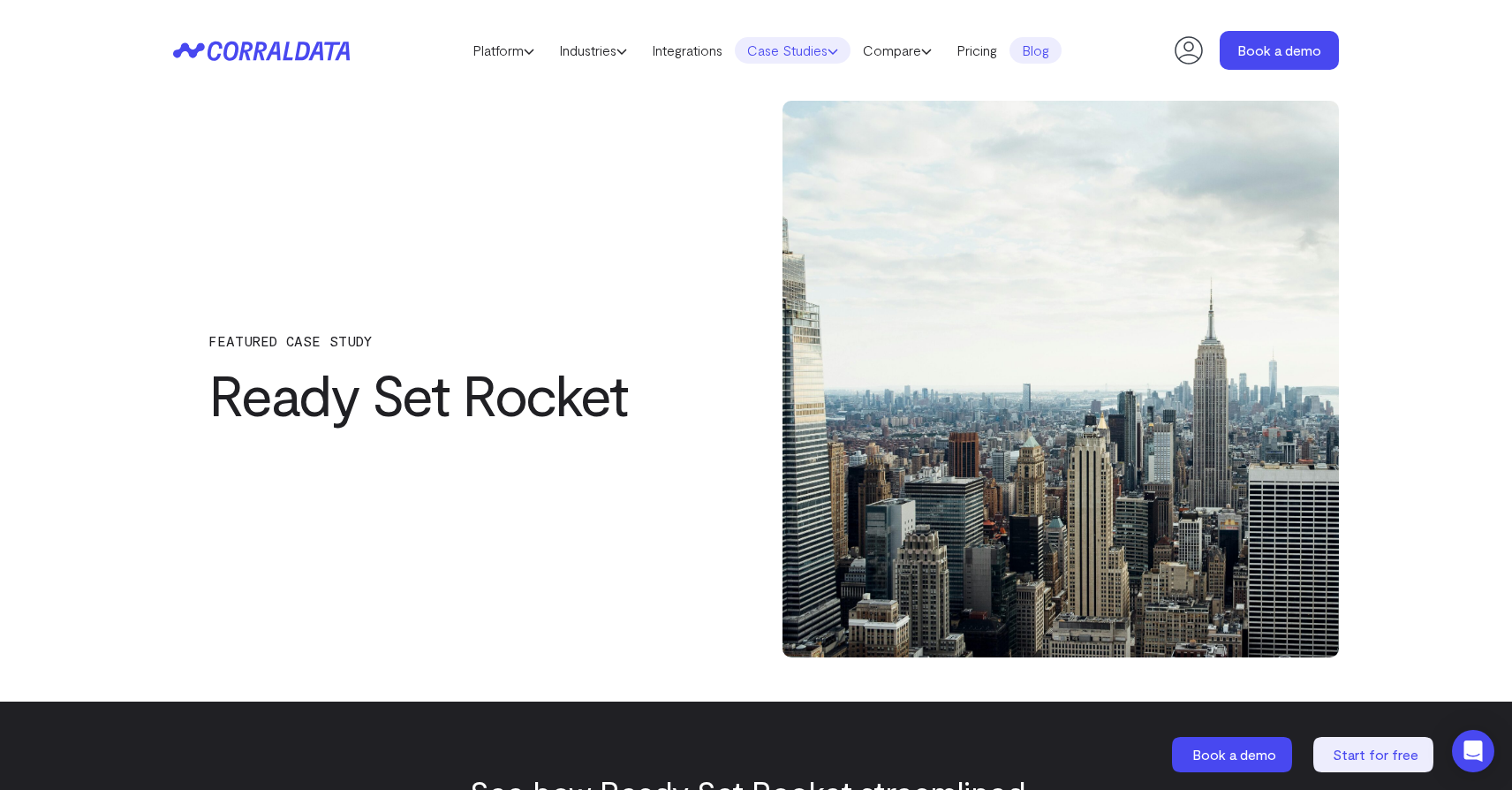
click at [787, 55] on link "Case Studies" at bounding box center [793, 51] width 115 height 27
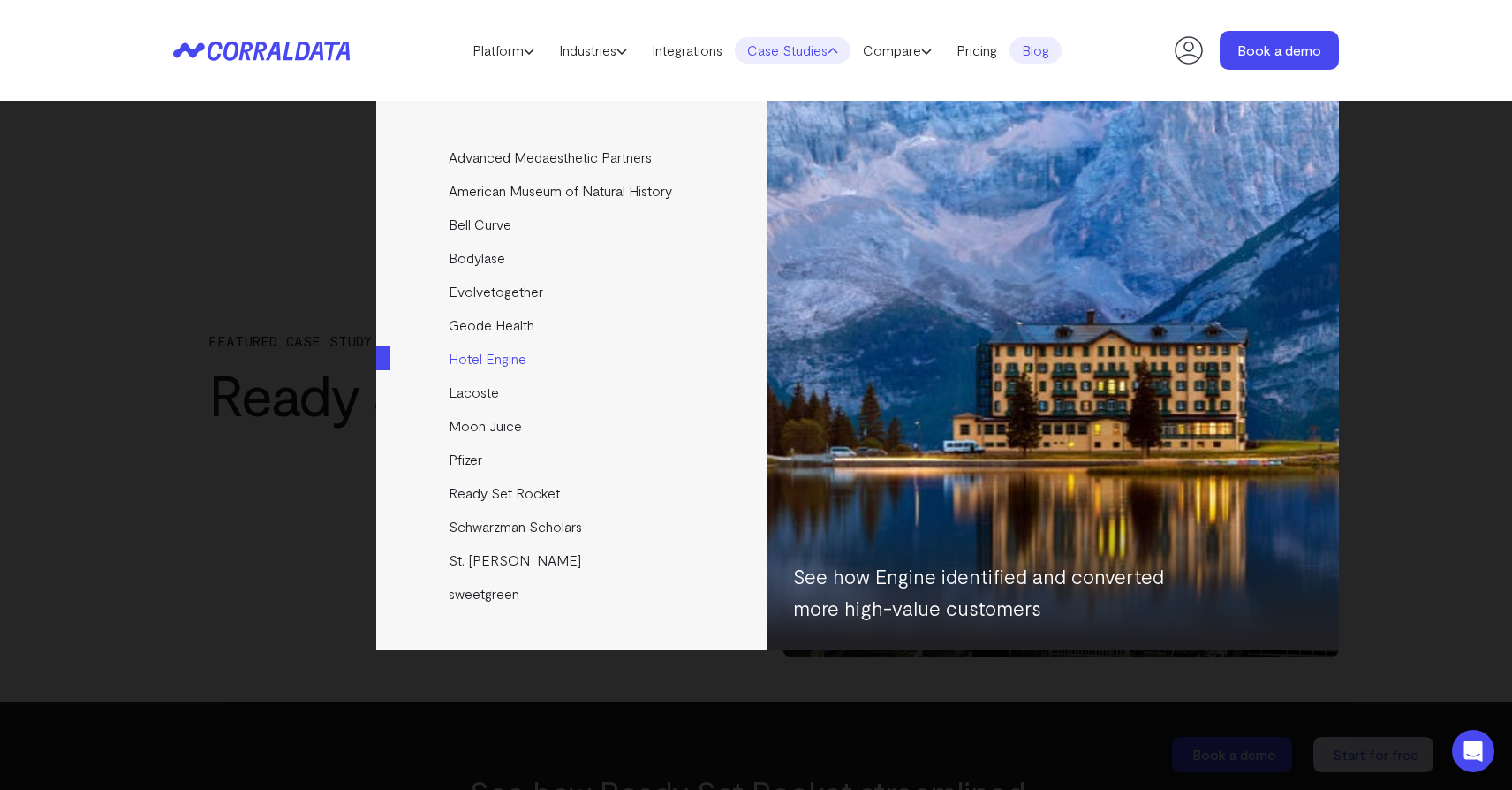
click at [507, 360] on link "Hotel Engine" at bounding box center [573, 358] width 393 height 34
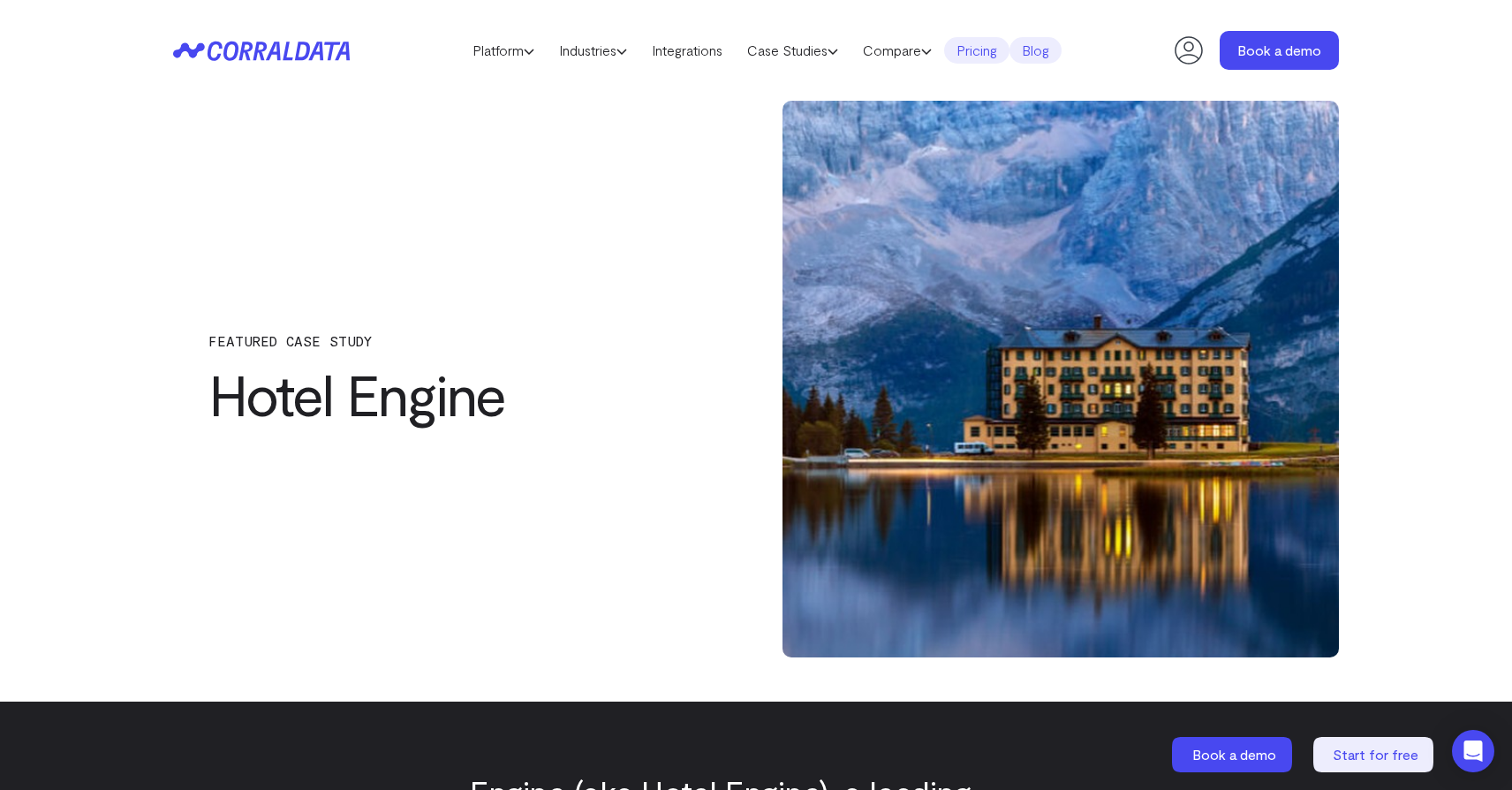
click at [991, 55] on link "Pricing" at bounding box center [977, 51] width 65 height 27
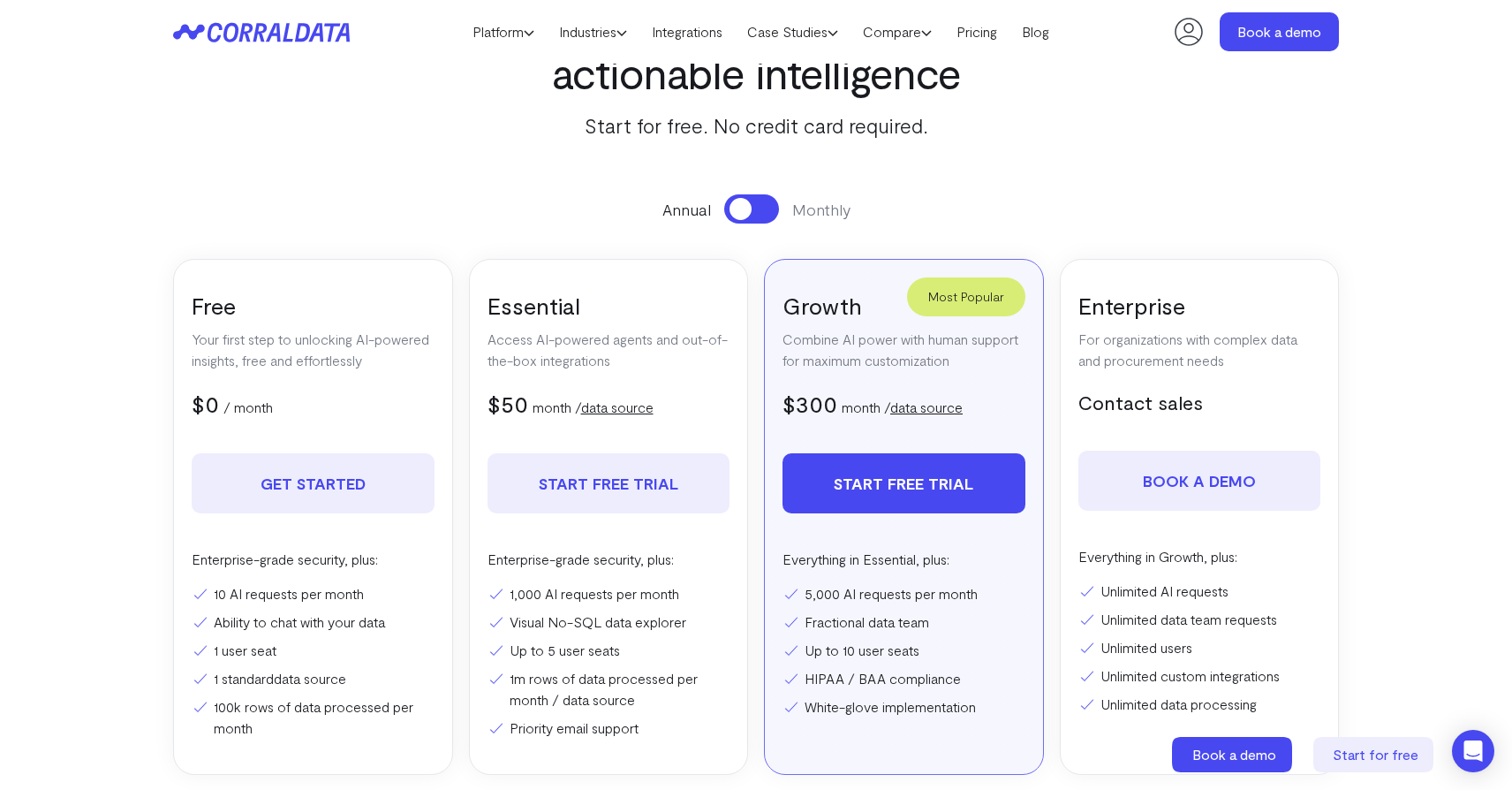
scroll to position [178, 0]
